Goal: Task Accomplishment & Management: Manage account settings

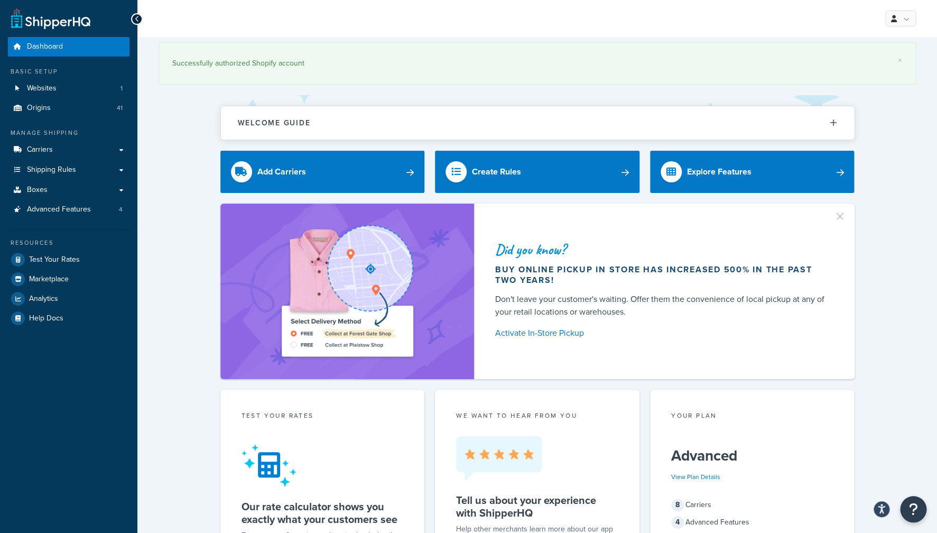
click at [365, 55] on div "× Successfully authorized Shopify account" at bounding box center [536, 63] width 757 height 42
click at [79, 151] on link "Carriers" at bounding box center [69, 150] width 122 height 20
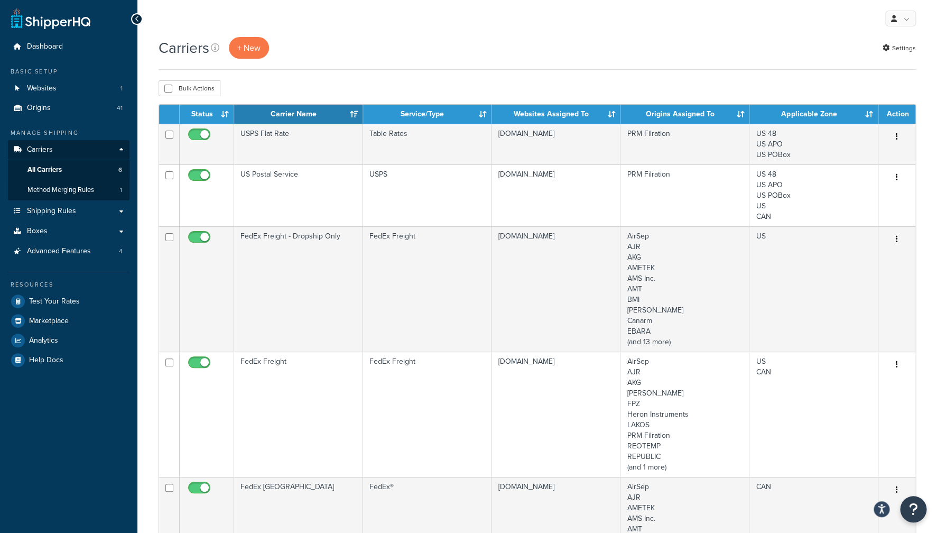
click at [390, 92] on div "Bulk Actions Duplicate Delete" at bounding box center [536, 88] width 757 height 16
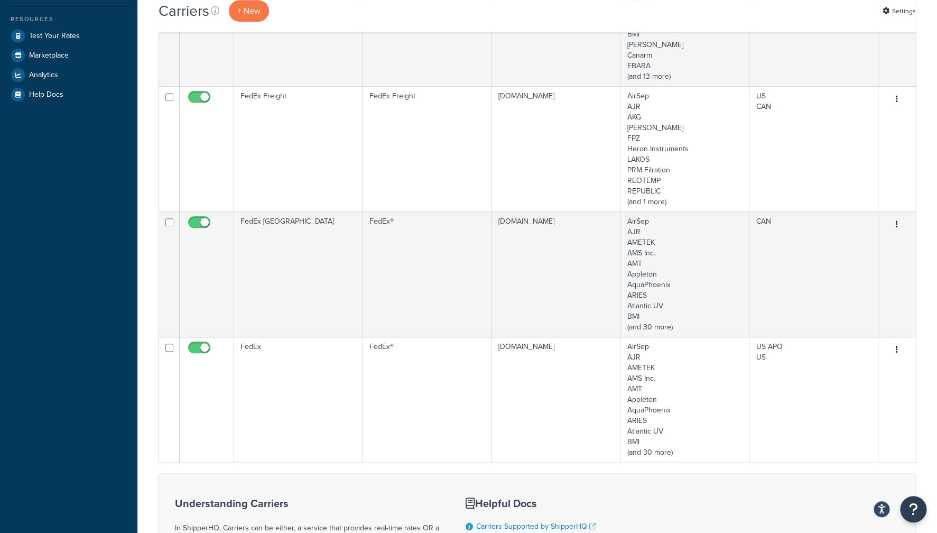
scroll to position [283, 0]
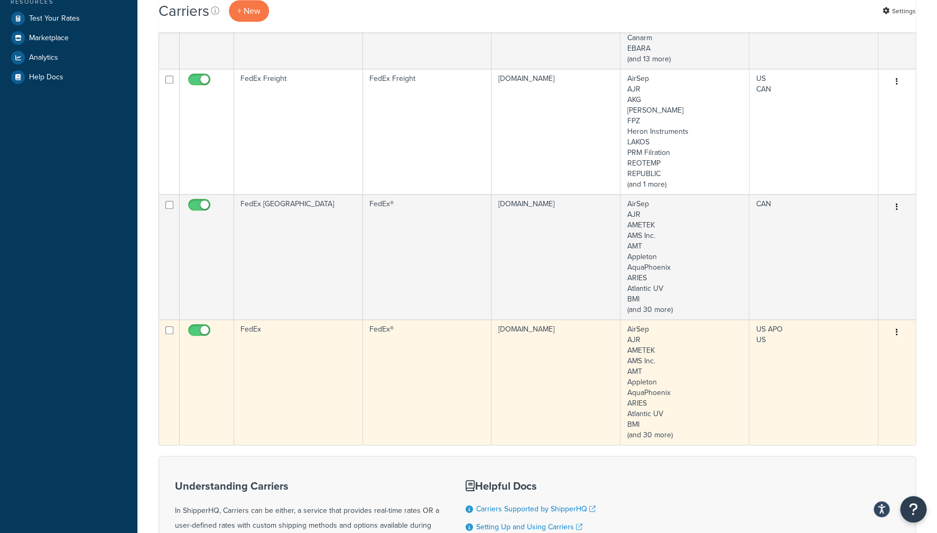
click at [274, 331] on td "FedEx" at bounding box center [298, 381] width 129 height 125
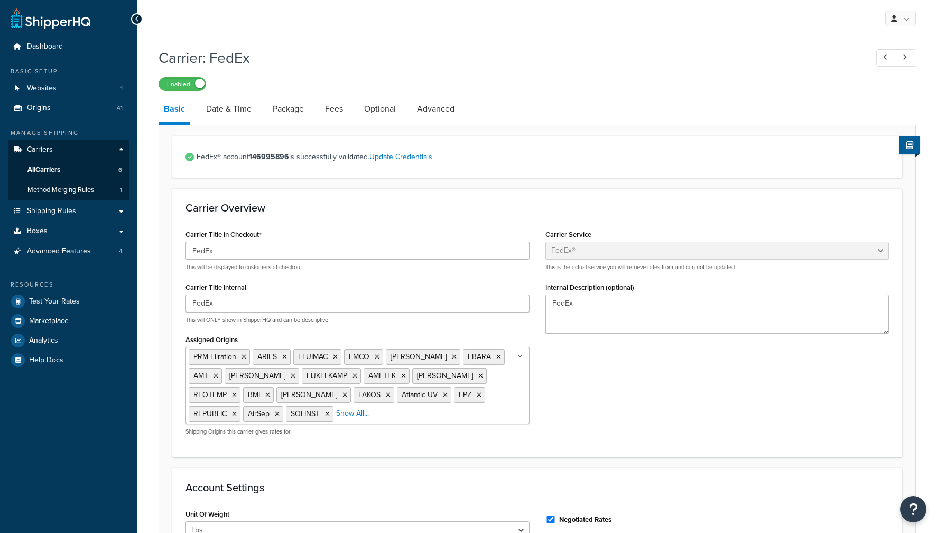
select select "fedEx"
select select "REGULAR_PICKUP"
select select "YOUR_PACKAGING"
click at [237, 113] on link "Date & Time" at bounding box center [229, 108] width 56 height 25
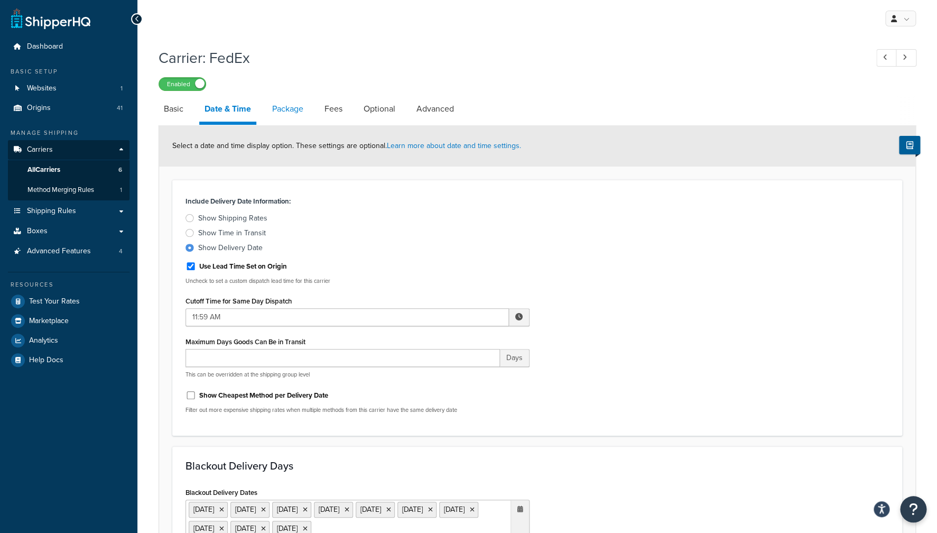
click at [291, 112] on link "Package" at bounding box center [288, 108] width 42 height 25
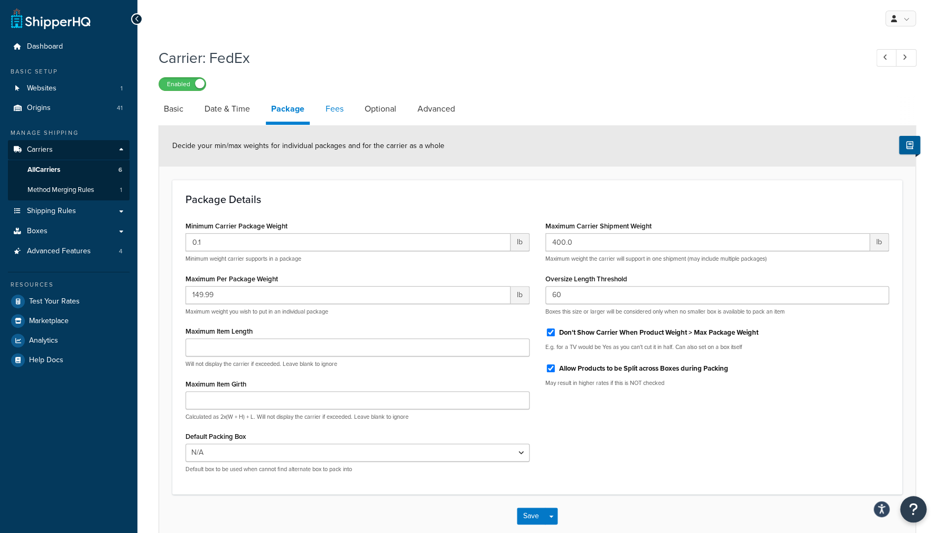
click at [340, 105] on link "Fees" at bounding box center [334, 108] width 29 height 25
select select "AFTER"
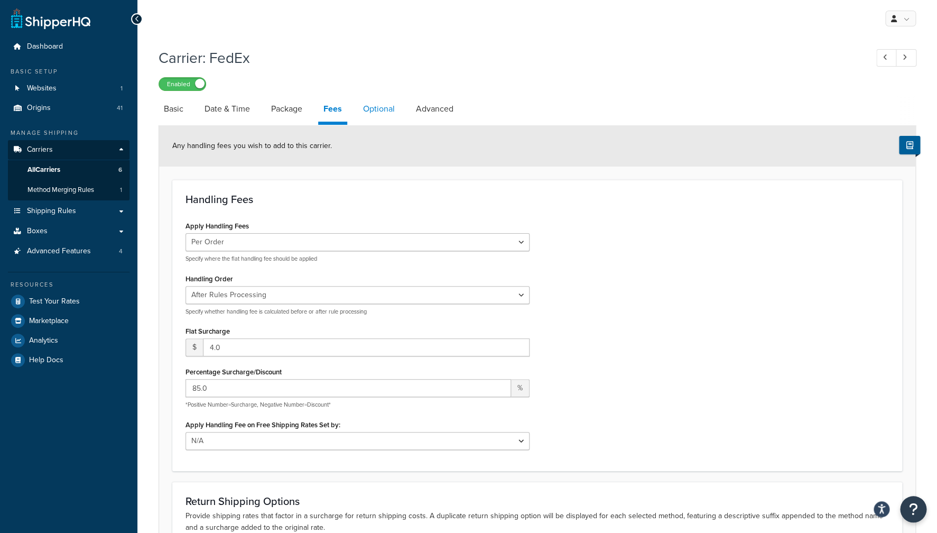
click at [397, 115] on link "Optional" at bounding box center [379, 108] width 42 height 25
select select "business"
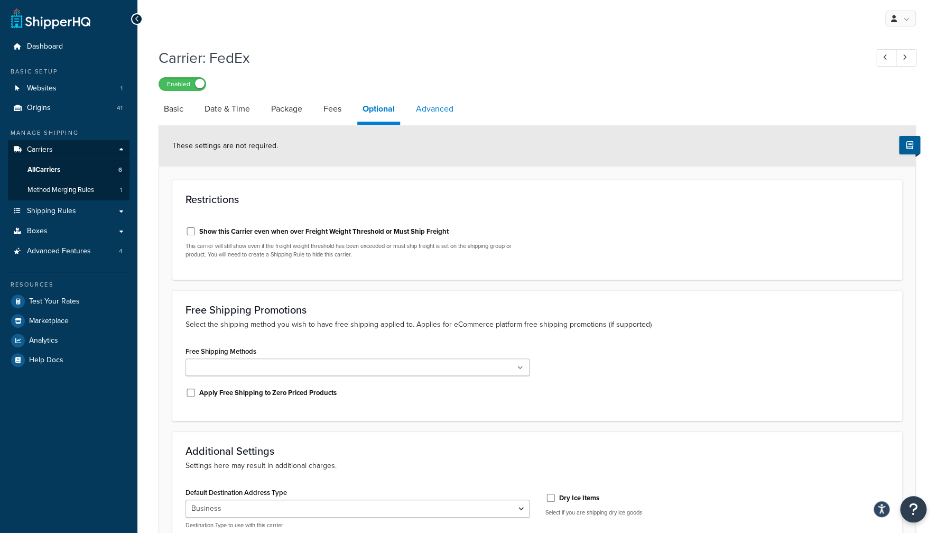
click at [438, 109] on link "Advanced" at bounding box center [435, 108] width 48 height 25
select select "false"
